Goal: Information Seeking & Learning: Learn about a topic

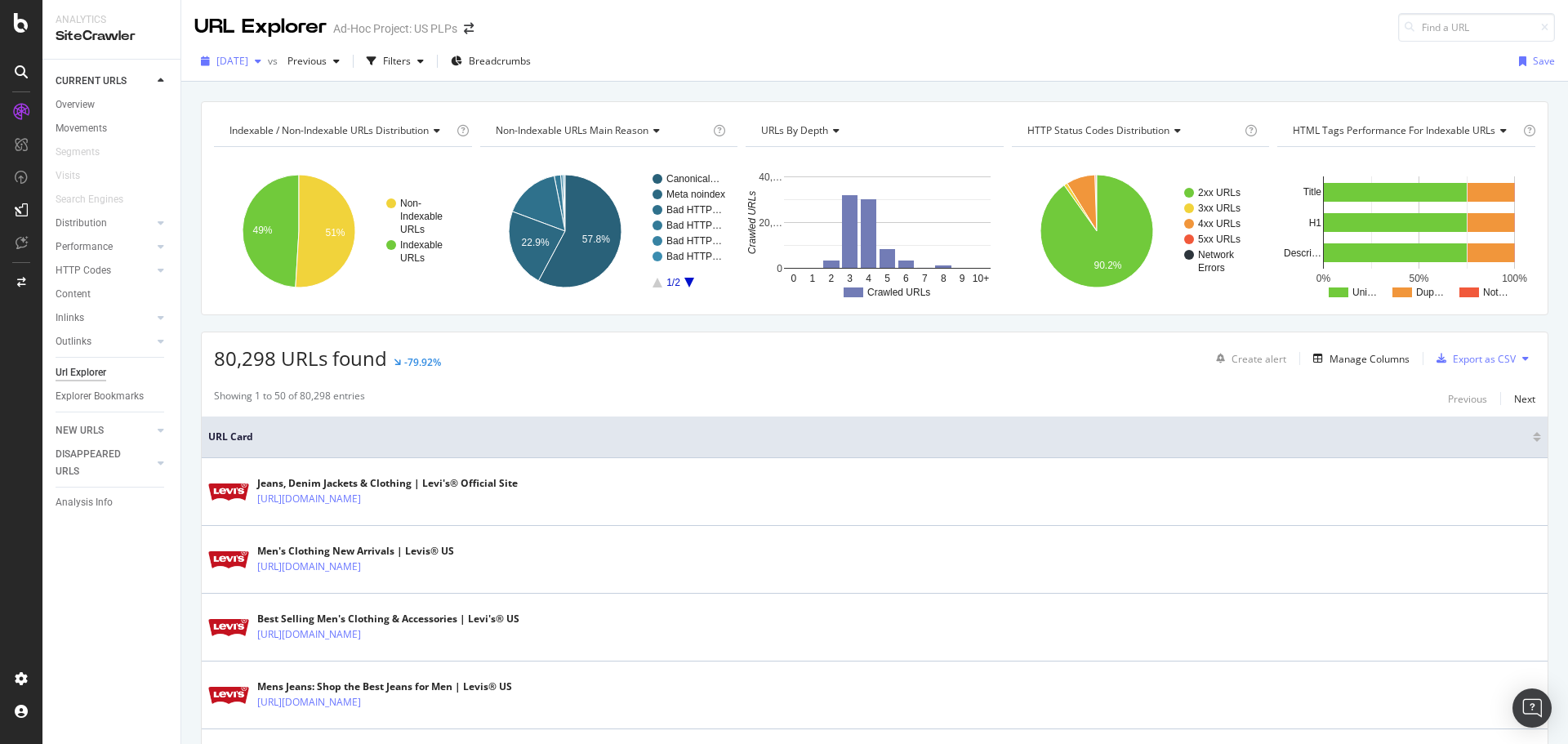
click at [249, 63] on span "[DATE]" at bounding box center [233, 61] width 32 height 14
click at [424, 60] on icon "button" at bounding box center [420, 61] width 7 height 10
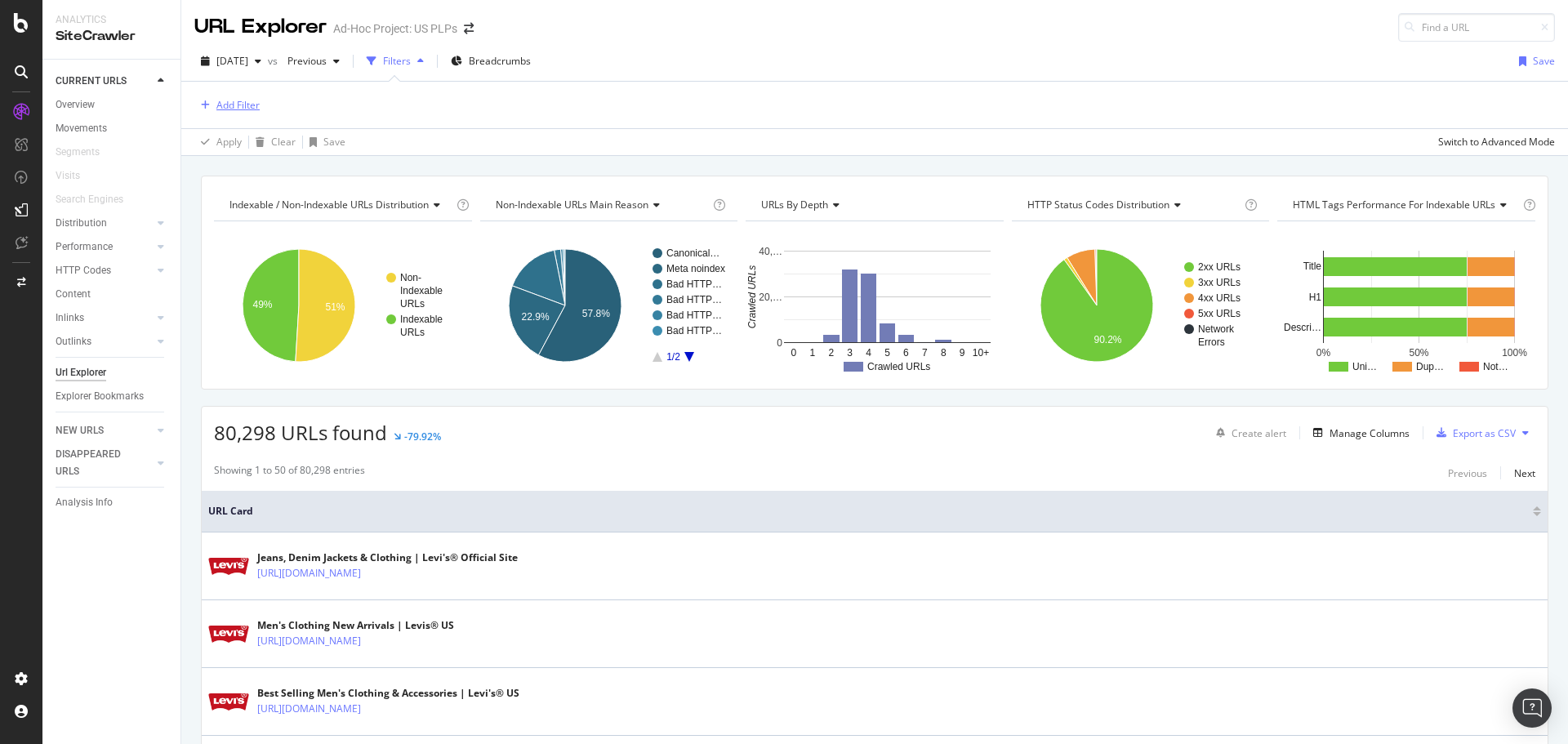
click at [227, 110] on div "Add Filter" at bounding box center [238, 105] width 43 height 14
drag, startPoint x: 310, startPoint y: 101, endPoint x: 178, endPoint y: 110, distance: 132.3
click at [178, 110] on body "Analytics SiteCrawler CURRENT URLS Overview Movements Segments Visits Search En…" at bounding box center [784, 372] width 1568 height 744
click at [247, 109] on input "upper" at bounding box center [338, 109] width 230 height 25
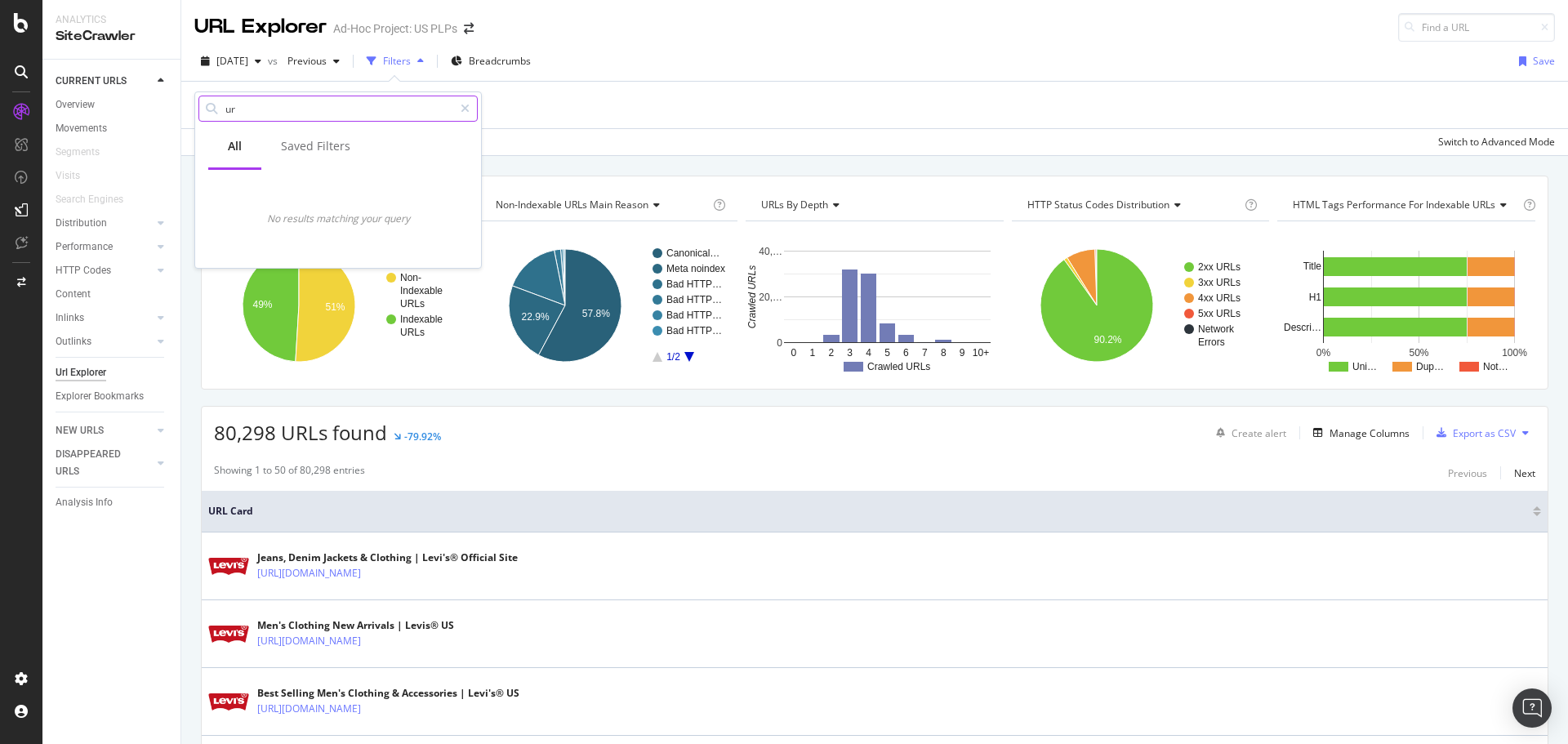
type input "url"
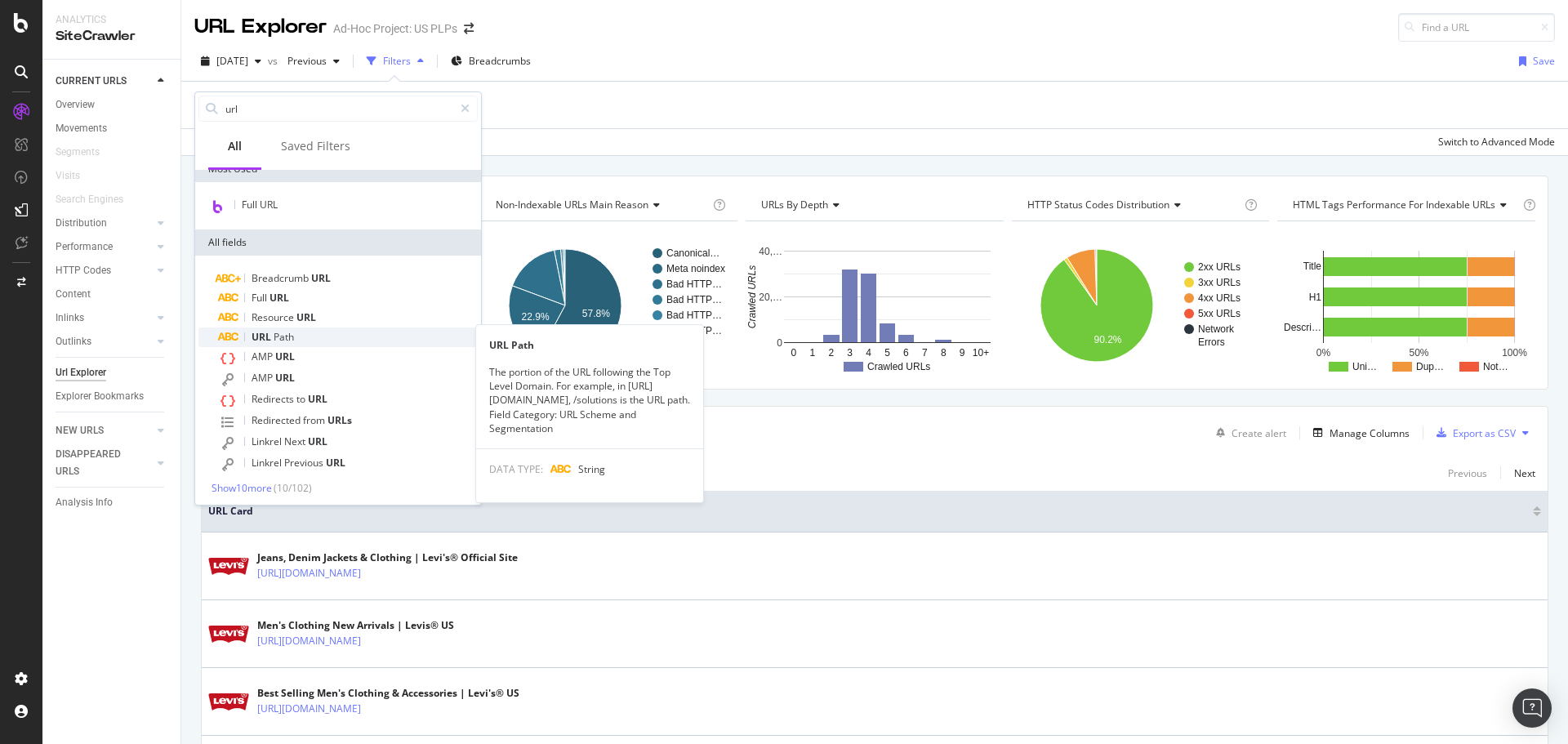
scroll to position [17, 0]
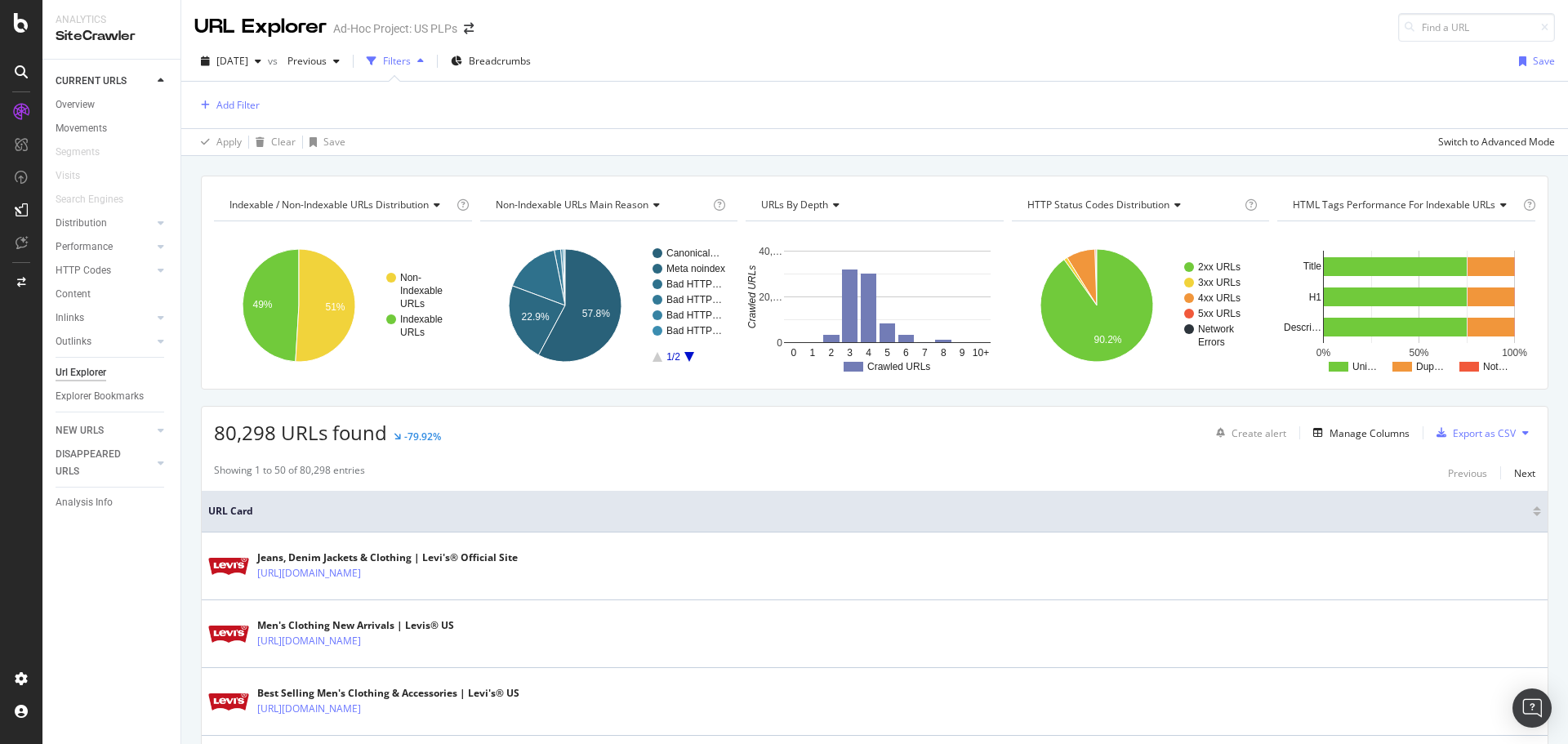
click at [719, 56] on div "2025 Sep. 8th vs Previous Filters Breadcrumbs Save" at bounding box center [874, 64] width 1386 height 33
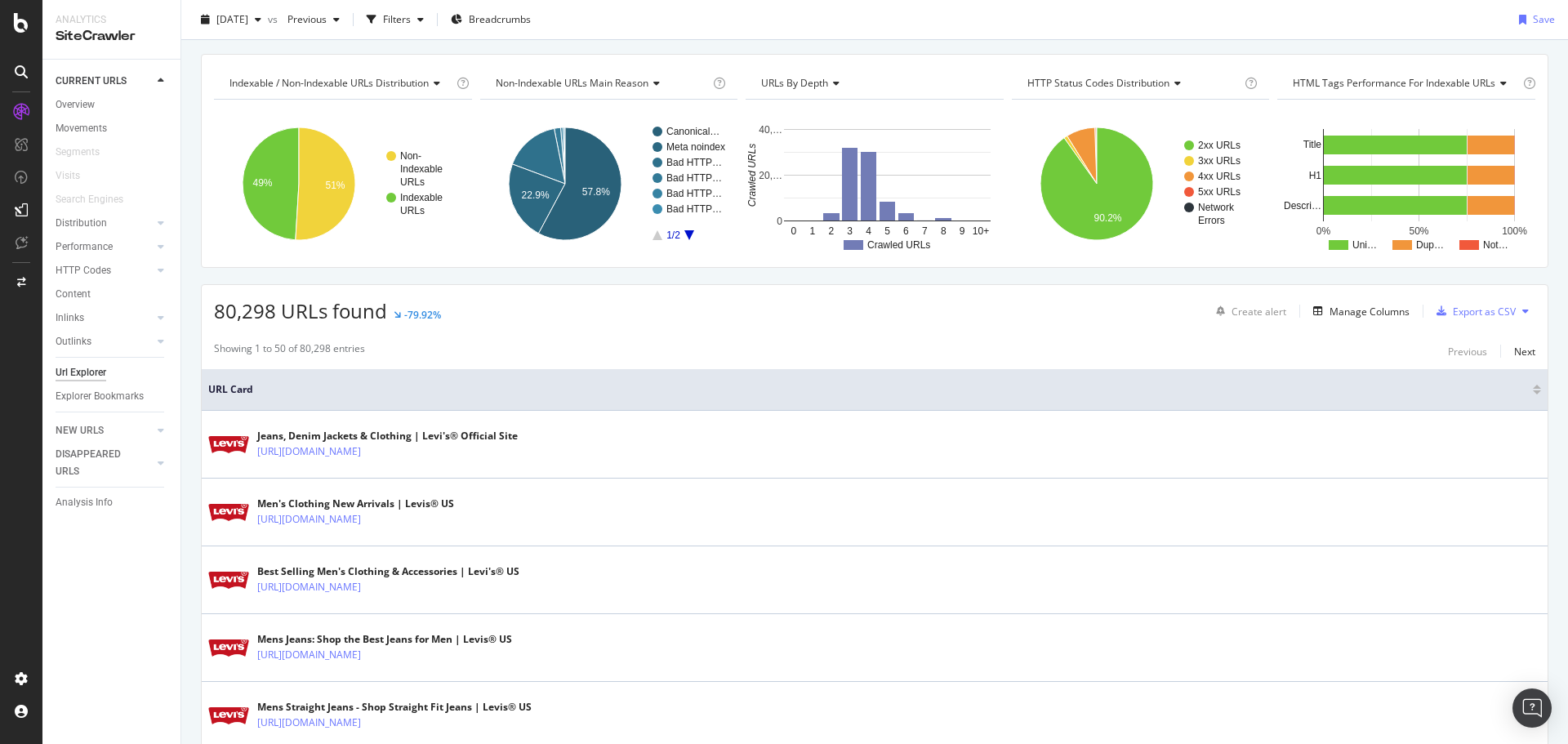
scroll to position [0, 0]
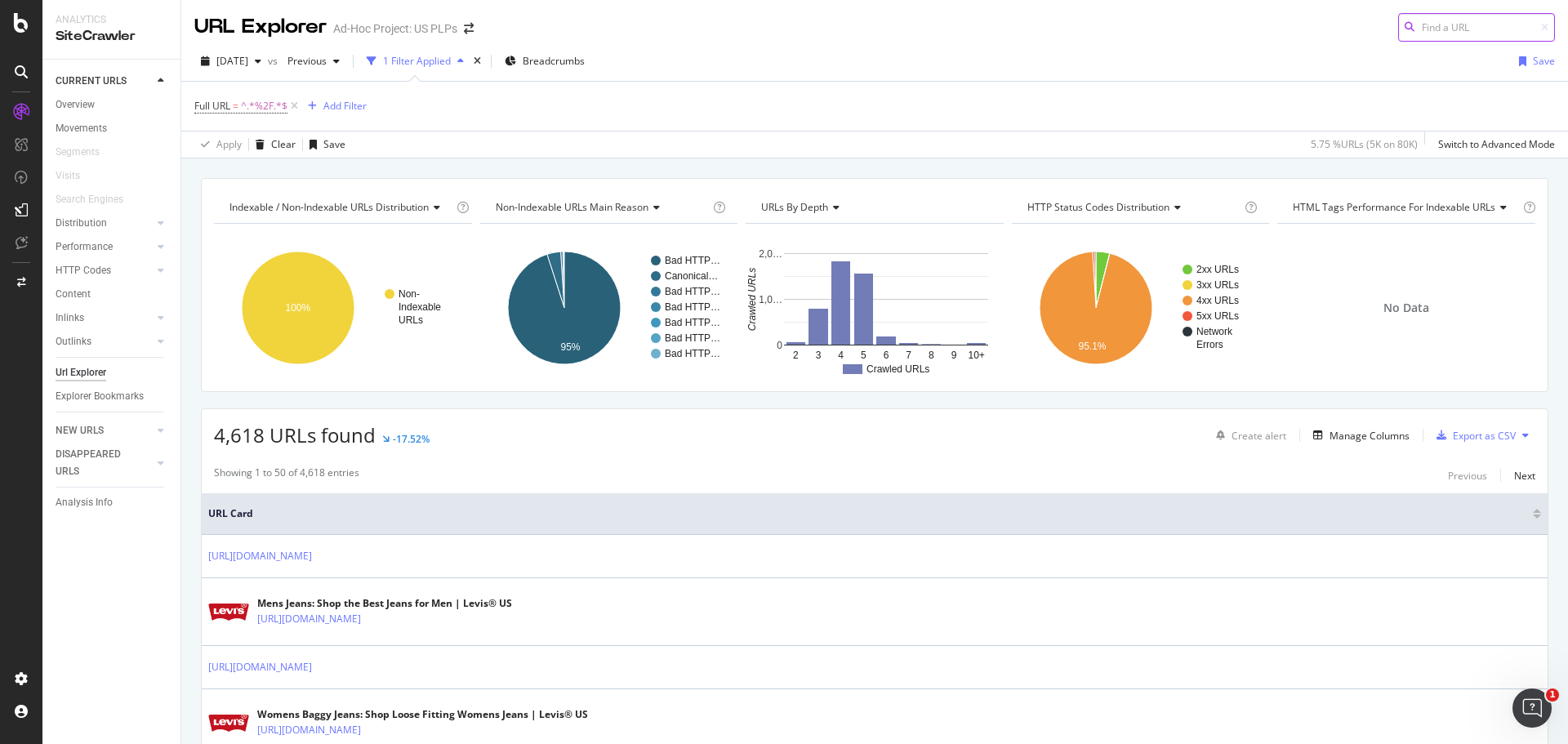
scroll to position [572, 0]
